Goal: Information Seeking & Learning: Learn about a topic

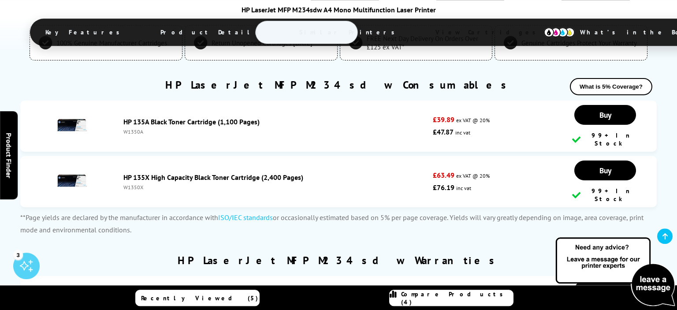
scroll to position [2424, 0]
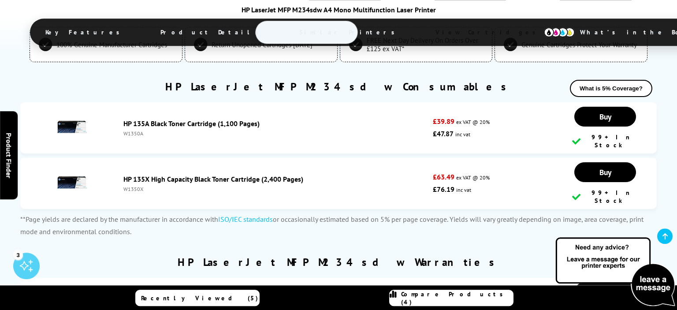
click at [593, 255] on div "HP LaserJet MFP M234sdw Warranties" at bounding box center [338, 266] width 637 height 22
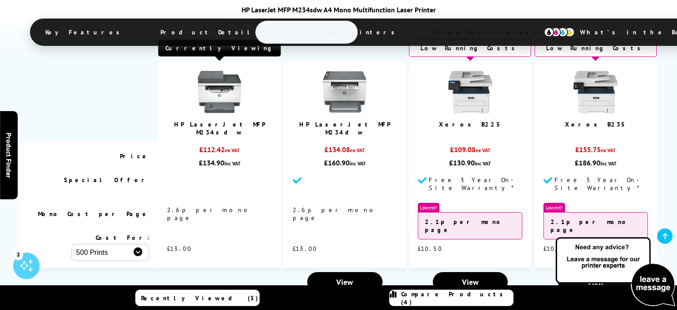
scroll to position [1920, 0]
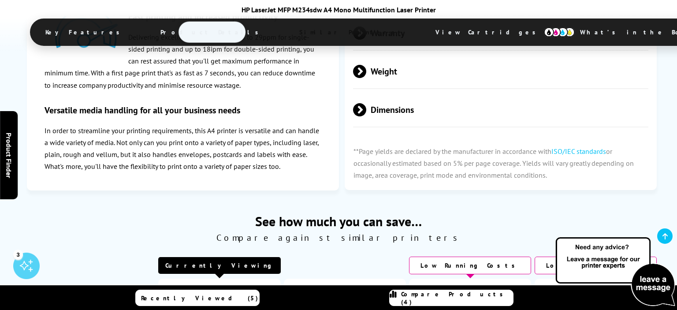
click at [614, 163] on p "**Page yields are declared by the manufacturer in accordance with ISO/IEC stand…" at bounding box center [501, 164] width 312 height 54
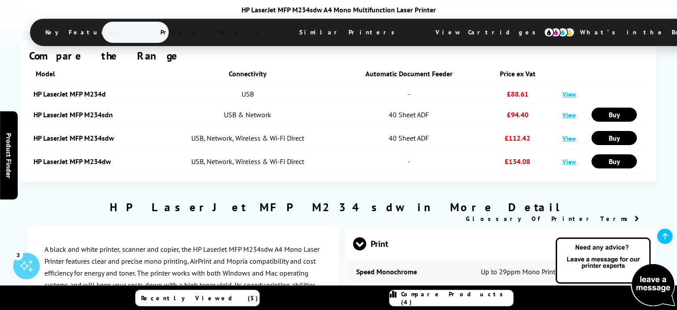
scroll to position [1035, 0]
click at [572, 142] on link "View" at bounding box center [568, 138] width 13 height 8
click at [569, 149] on td "View" at bounding box center [569, 137] width 32 height 23
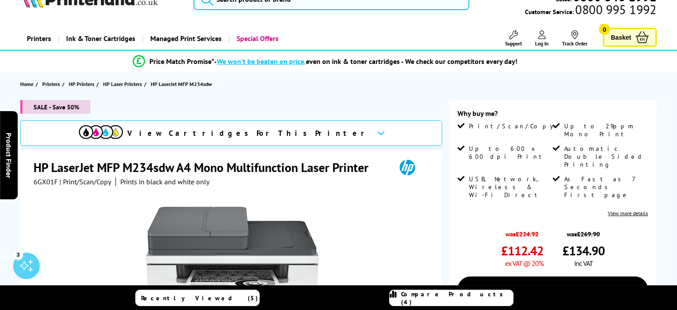
scroll to position [66, 0]
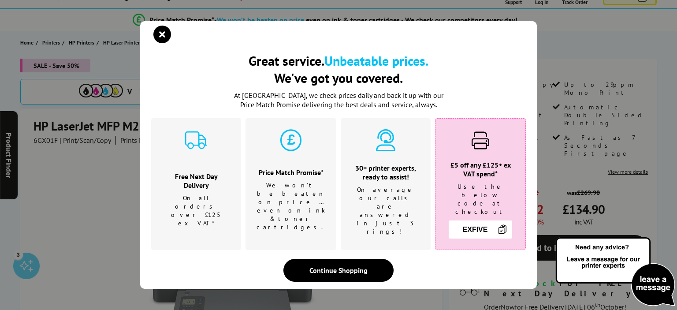
click at [168, 52] on div "Great service. Unbeatable prices. We've got you covered." at bounding box center [338, 42] width 375 height 20
click at [159, 43] on icon "close modal" at bounding box center [162, 35] width 18 height 18
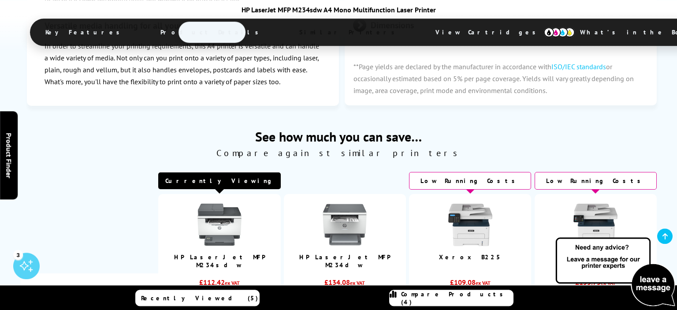
scroll to position [2012, 0]
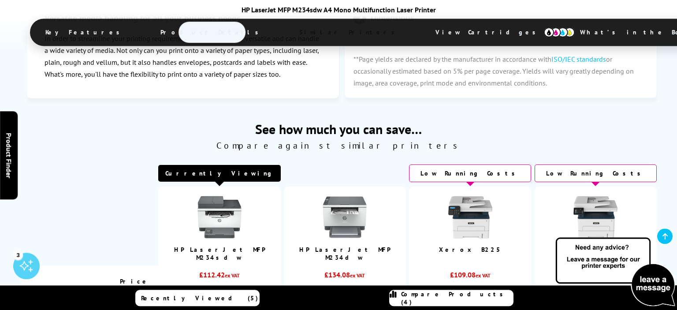
click at [571, 182] on div "Low Running Costs" at bounding box center [596, 173] width 122 height 18
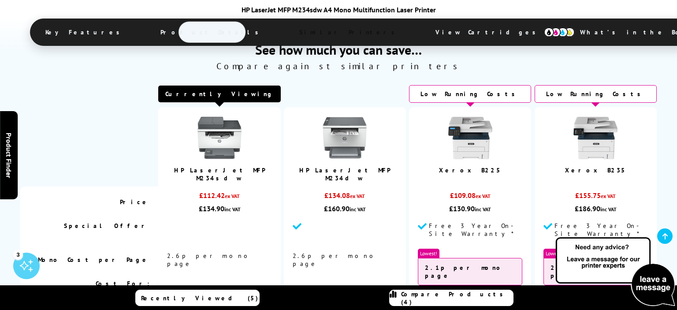
scroll to position [2093, 0]
